Goal: Task Accomplishment & Management: Manage account settings

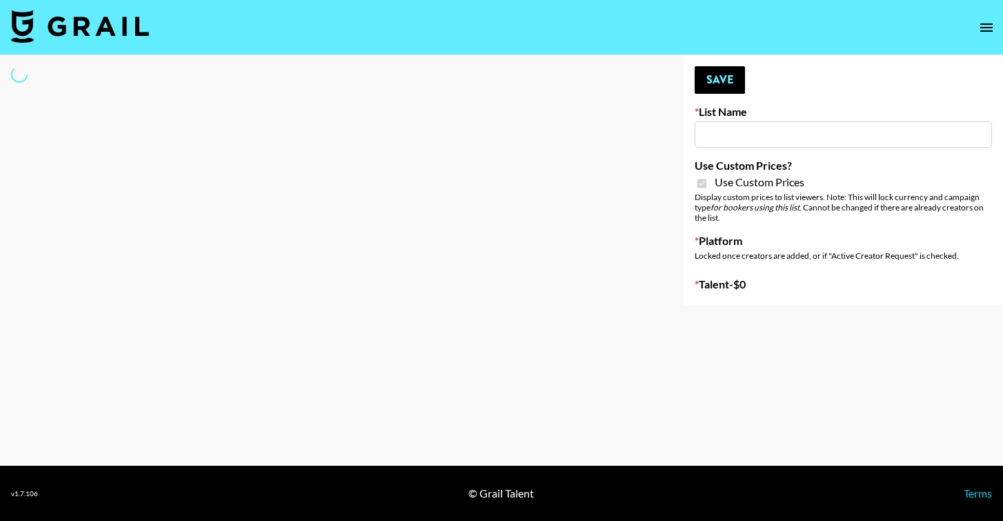
type input "Twodots ([DATE])"
checkbox input "true"
select select "Brand"
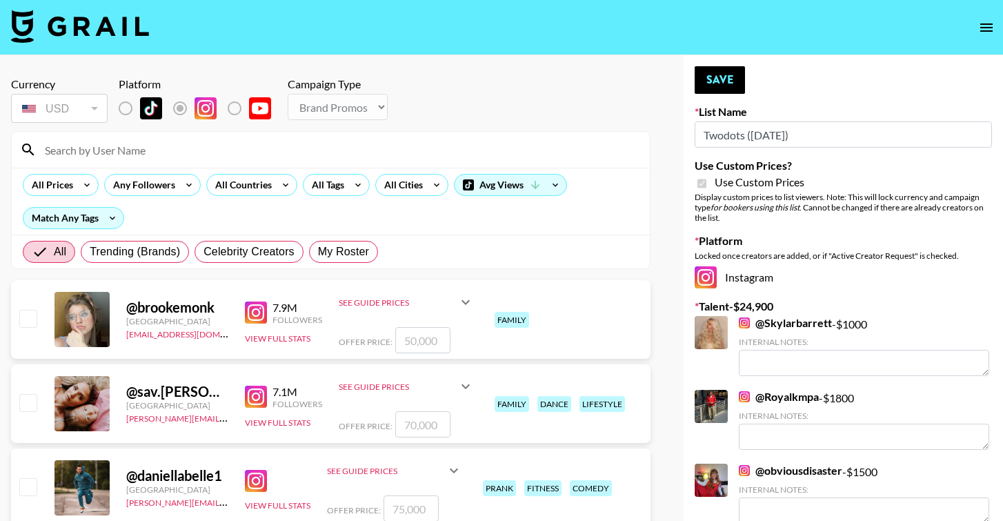
click at [105, 157] on input at bounding box center [339, 150] width 605 height 22
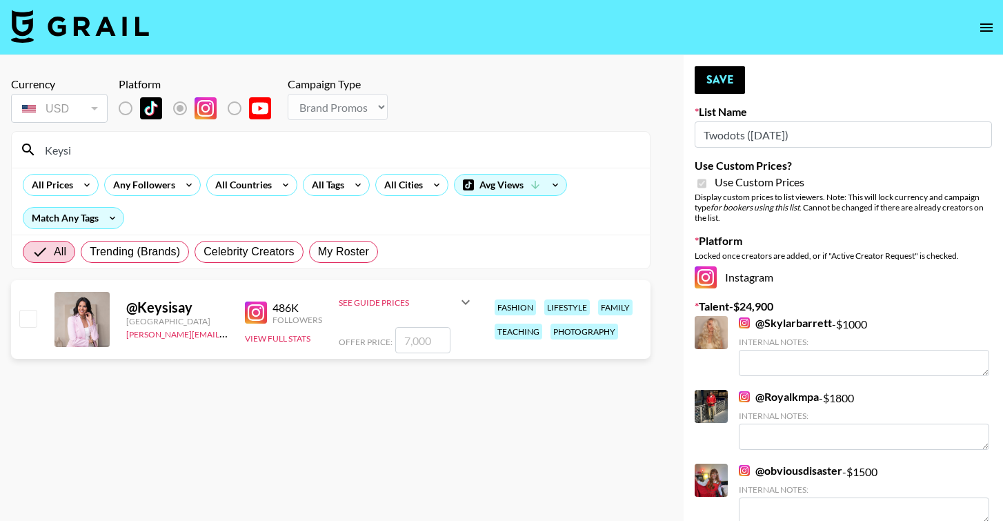
type input "Keysi"
click at [422, 342] on input "number" at bounding box center [422, 340] width 55 height 26
click at [418, 343] on input "number" at bounding box center [422, 340] width 55 height 26
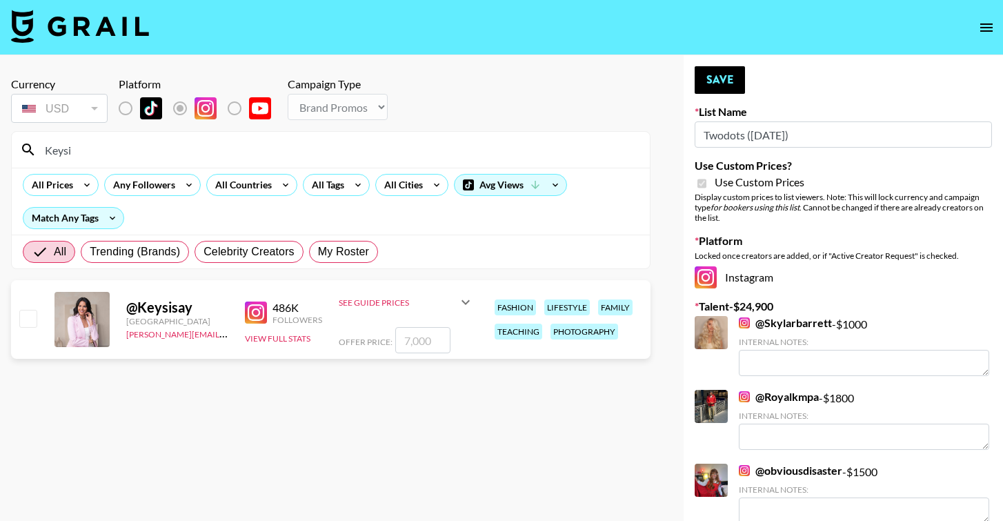
click at [418, 343] on input "number" at bounding box center [422, 340] width 55 height 26
checkbox input "true"
type input "3500"
click at [708, 85] on button "Save" at bounding box center [720, 80] width 50 height 28
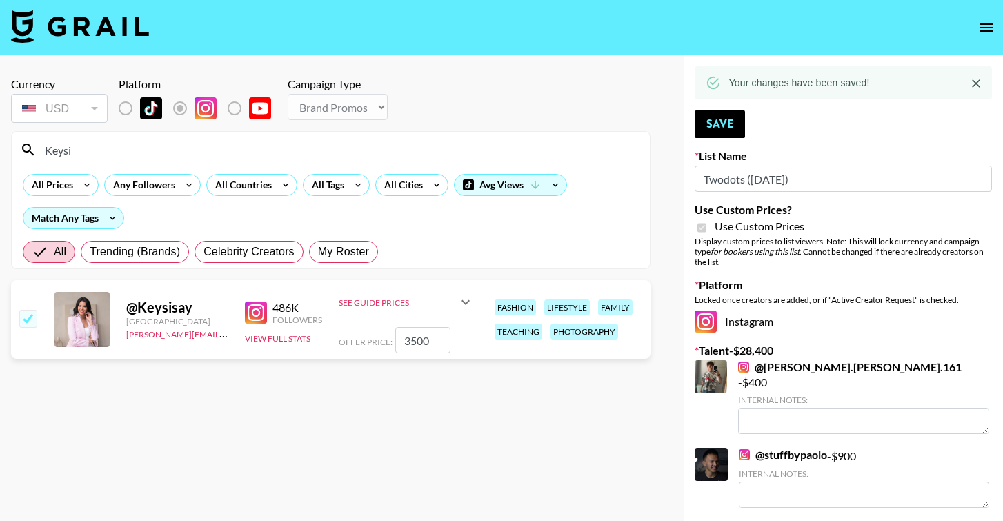
click at [81, 147] on input "Keysi" at bounding box center [339, 150] width 605 height 22
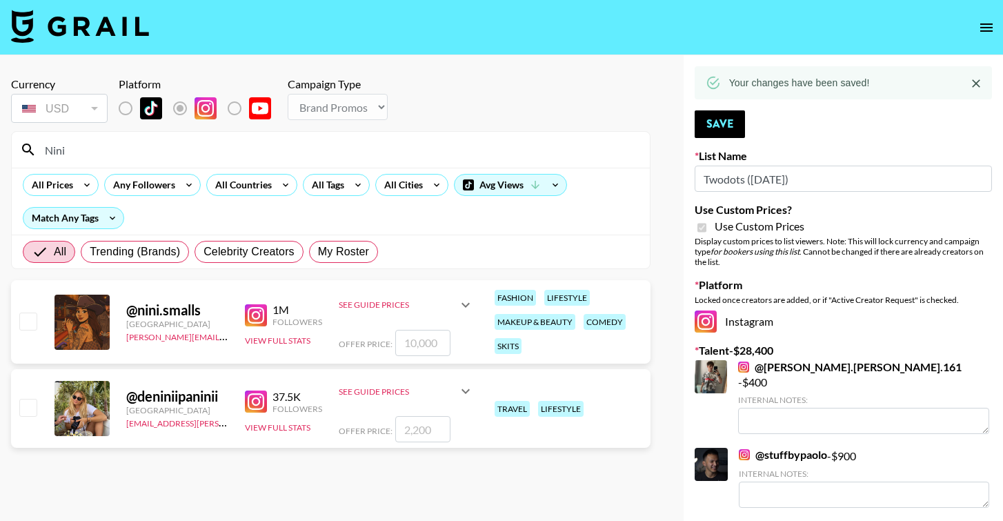
type input "Nini"
click at [428, 346] on input "number" at bounding box center [422, 343] width 55 height 26
checkbox input "true"
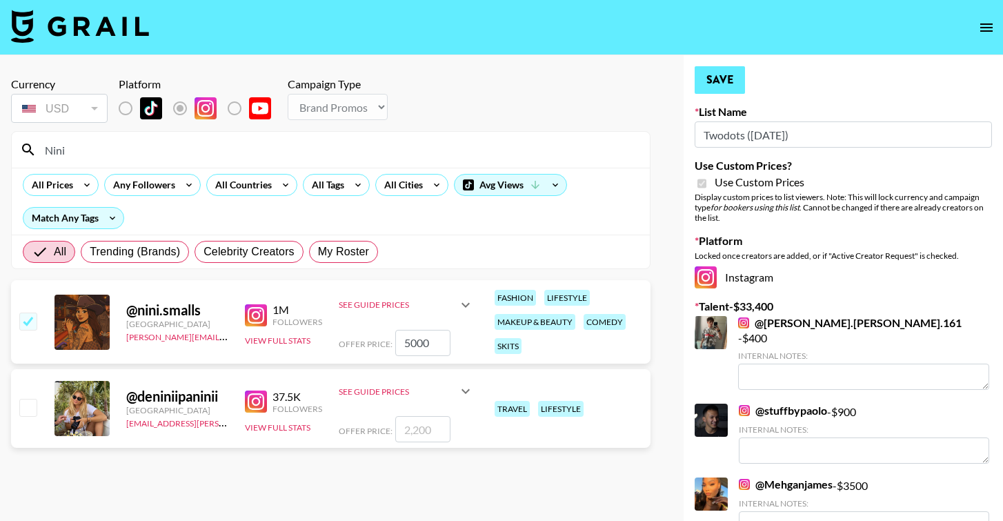
type input "5000"
click at [736, 81] on button "Save" at bounding box center [720, 80] width 50 height 28
